Goal: Book appointment/travel/reservation

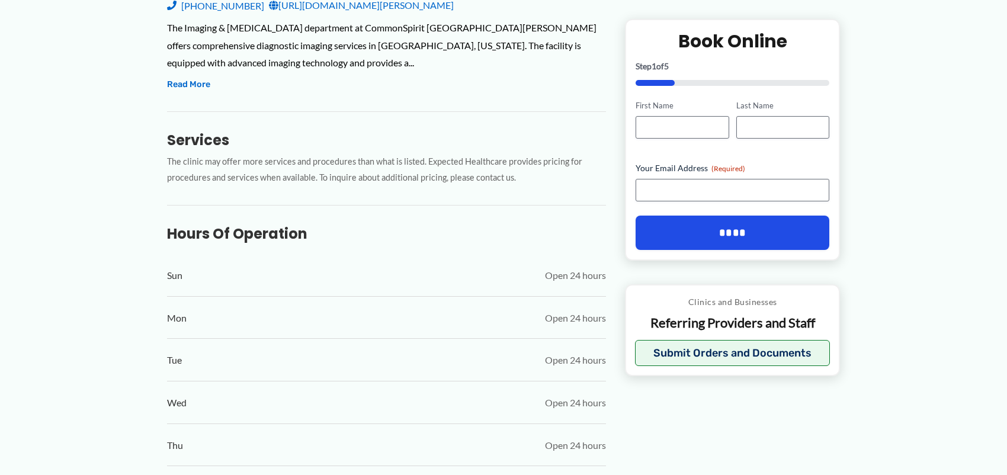
scroll to position [474, 0]
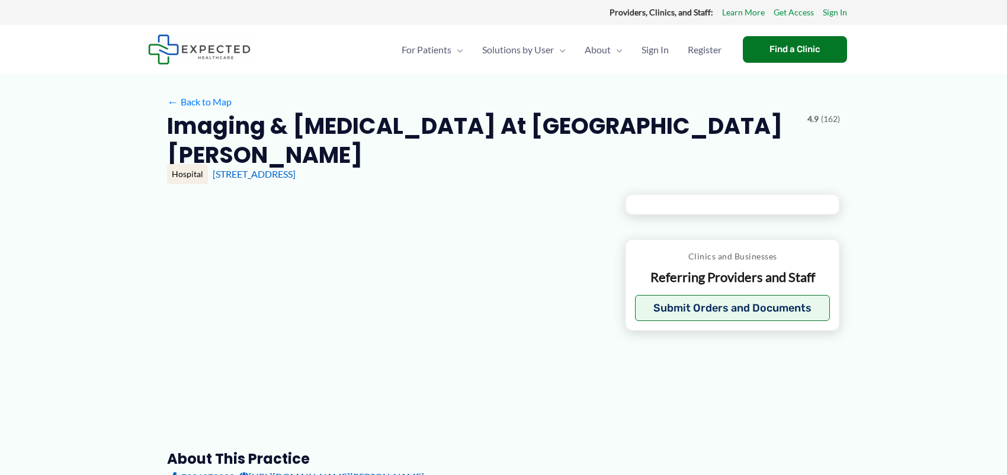
type input "**********"
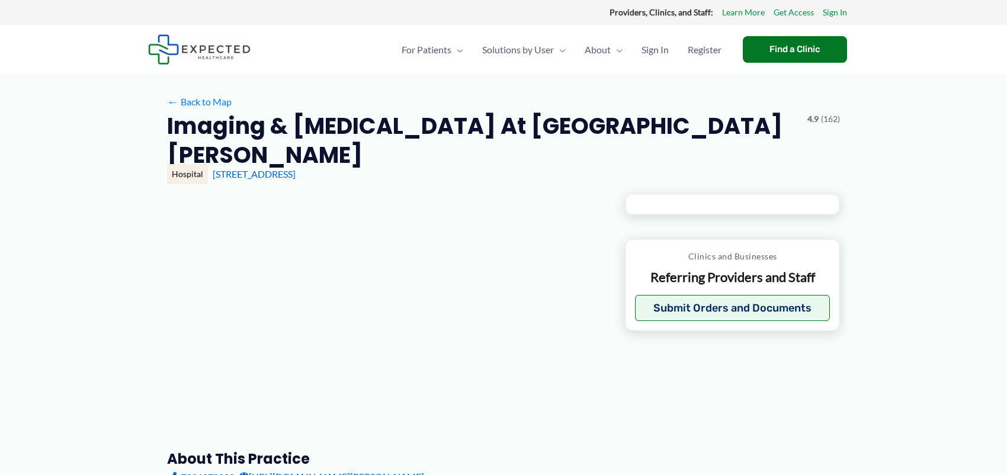
type input "**********"
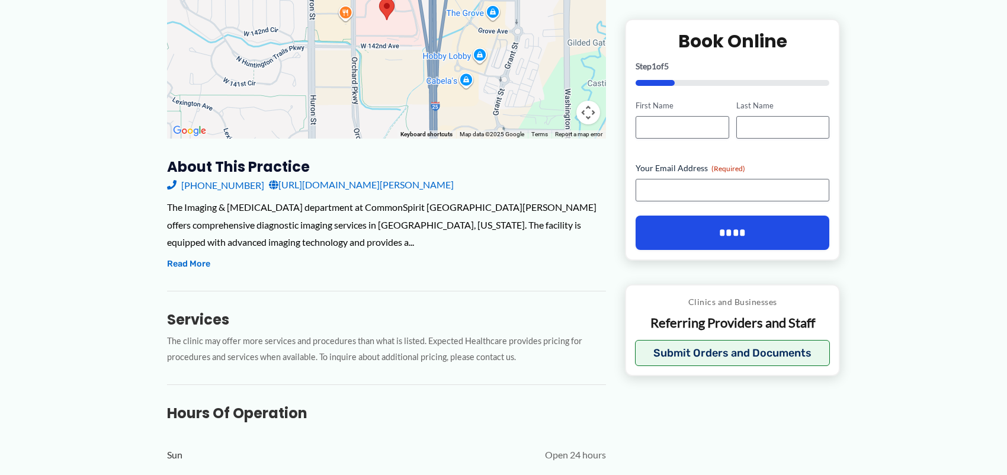
scroll to position [296, 0]
